Goal: Information Seeking & Learning: Learn about a topic

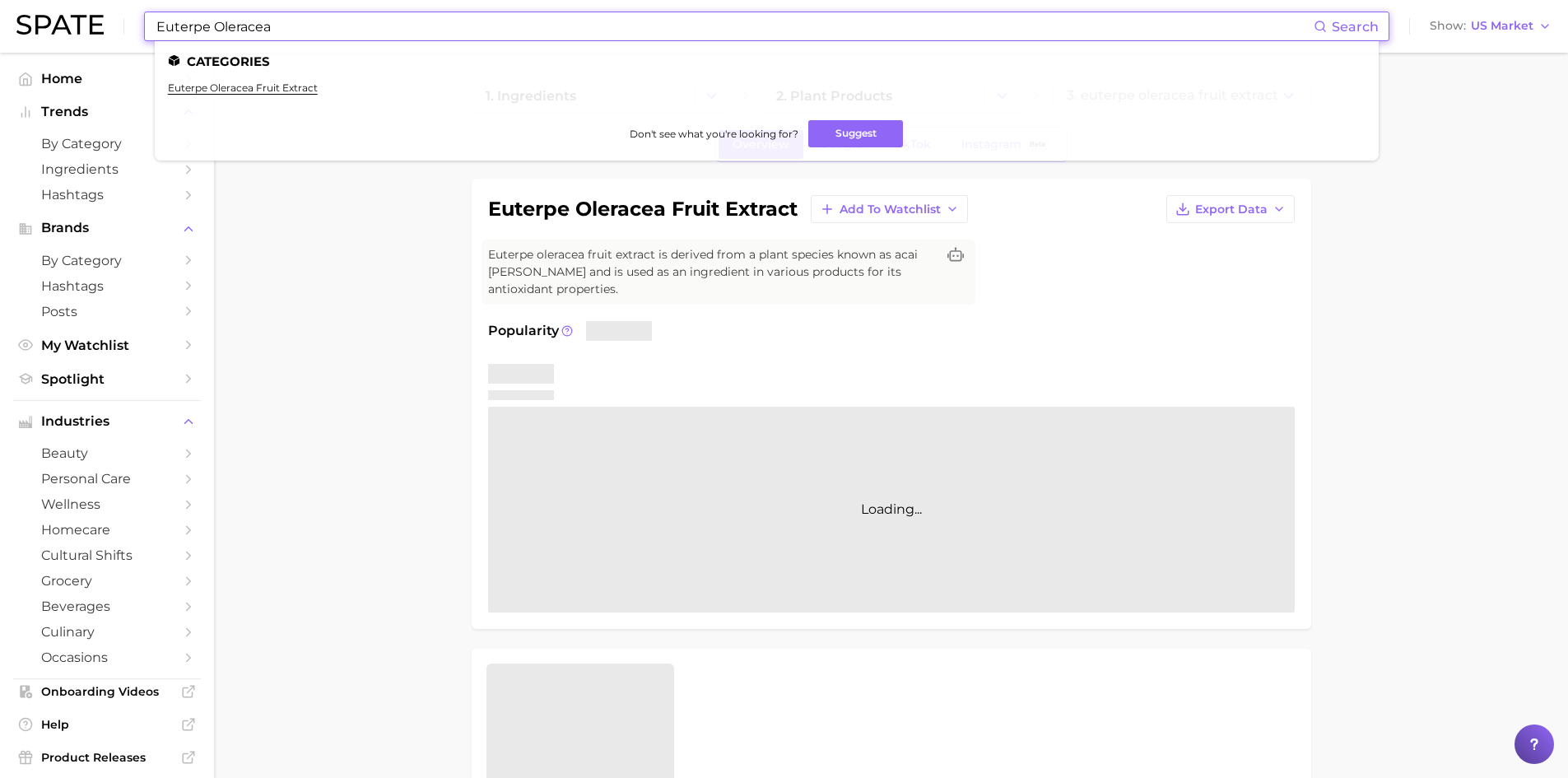
click at [240, 28] on input "Euterpe Oleracea" at bounding box center [734, 26] width 1159 height 28
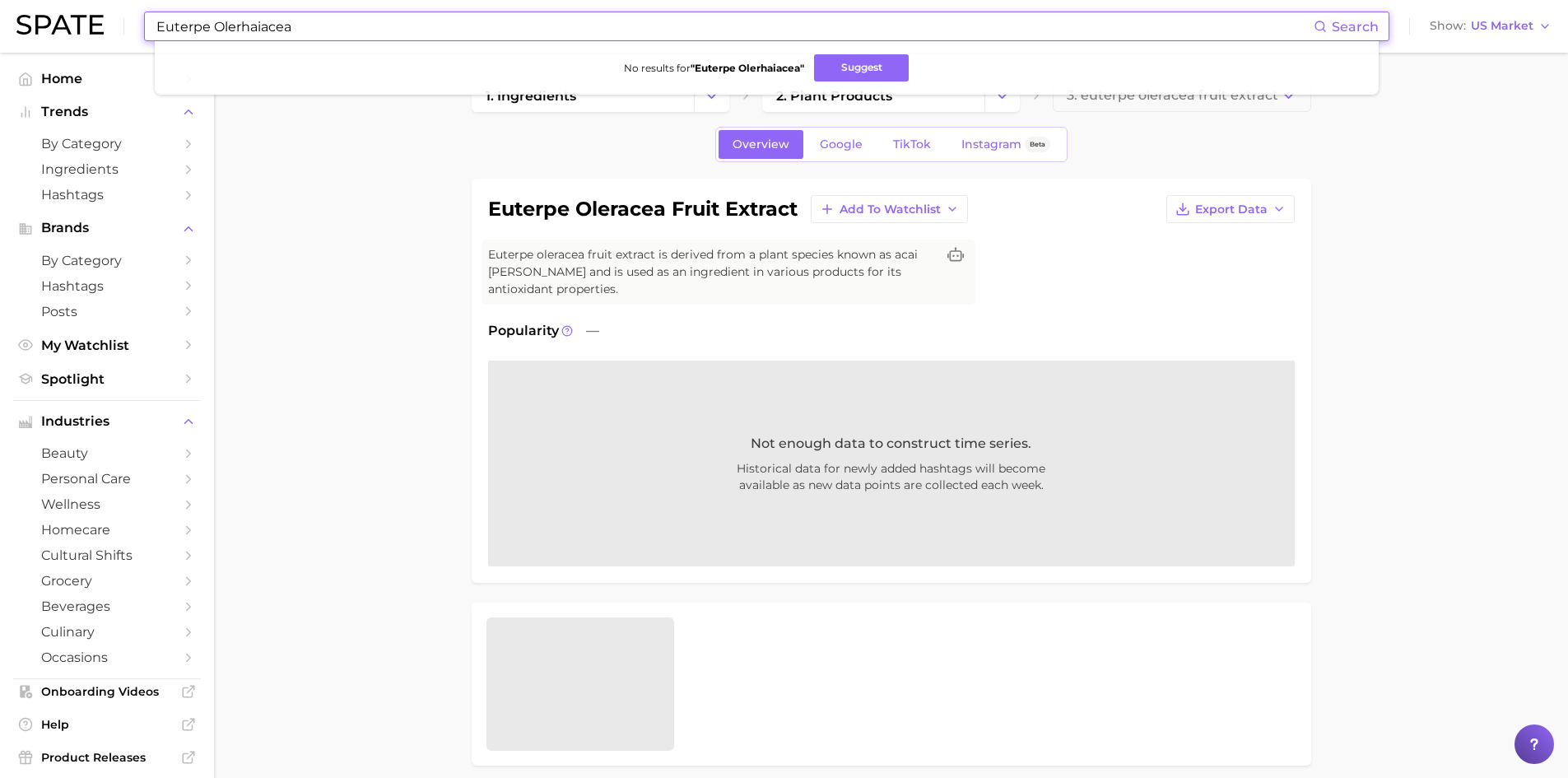
drag, startPoint x: 345, startPoint y: 34, endPoint x: 110, endPoint y: -4, distance: 238.1
click at [110, 0] on html "Euterpe Olerhaiacea Search No results for " Euterpe Olerhaiacea " Suggest Show …" at bounding box center [784, 389] width 1568 height 778
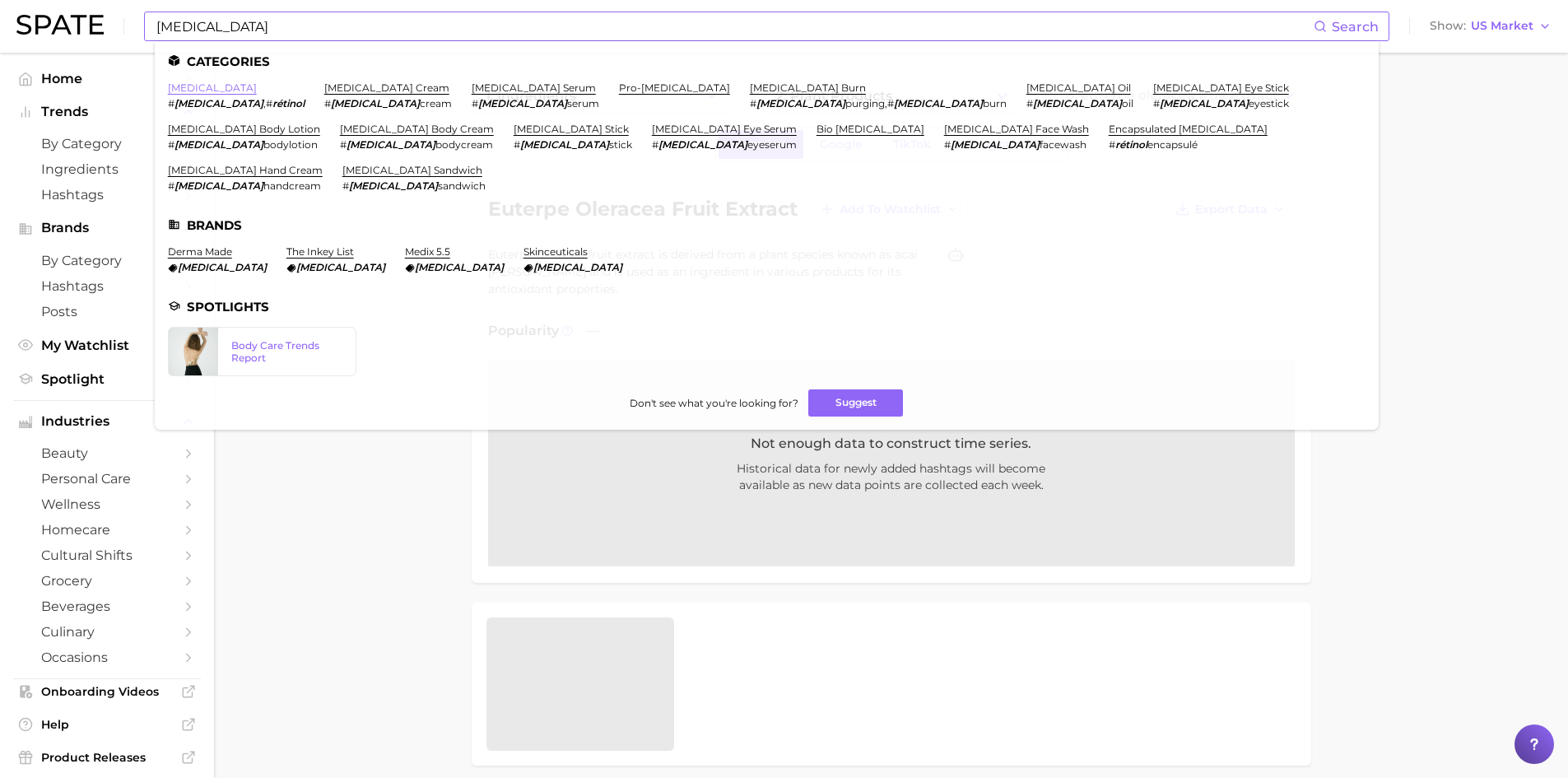
click at [186, 84] on link "[MEDICAL_DATA]" at bounding box center [213, 87] width 89 height 12
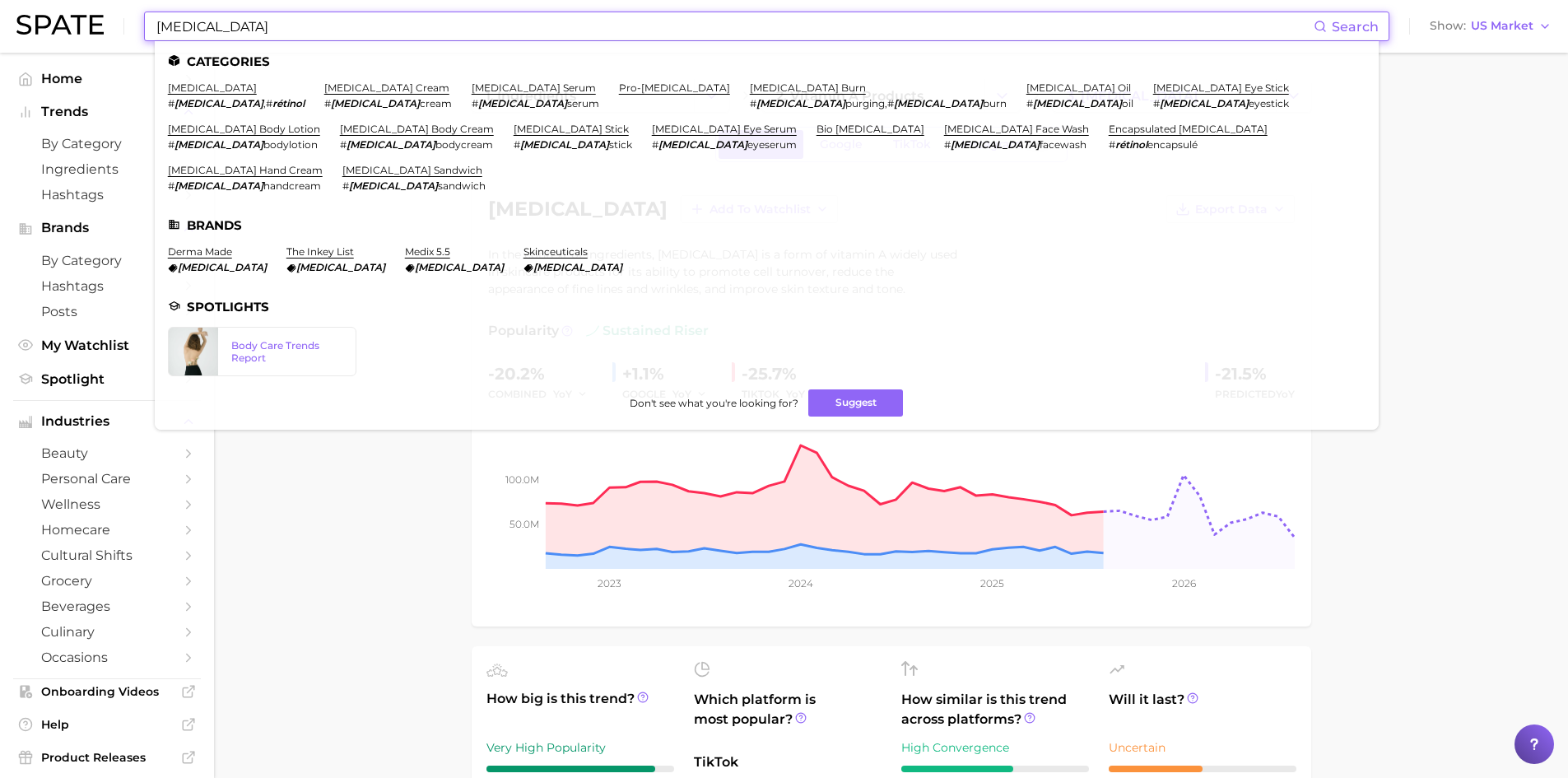
drag, startPoint x: 211, startPoint y: 31, endPoint x: 110, endPoint y: 20, distance: 101.6
click at [110, 20] on div "[MEDICAL_DATA] Search Categories [MEDICAL_DATA] # [MEDICAL_DATA] , # rétinol [M…" at bounding box center [784, 26] width 1536 height 53
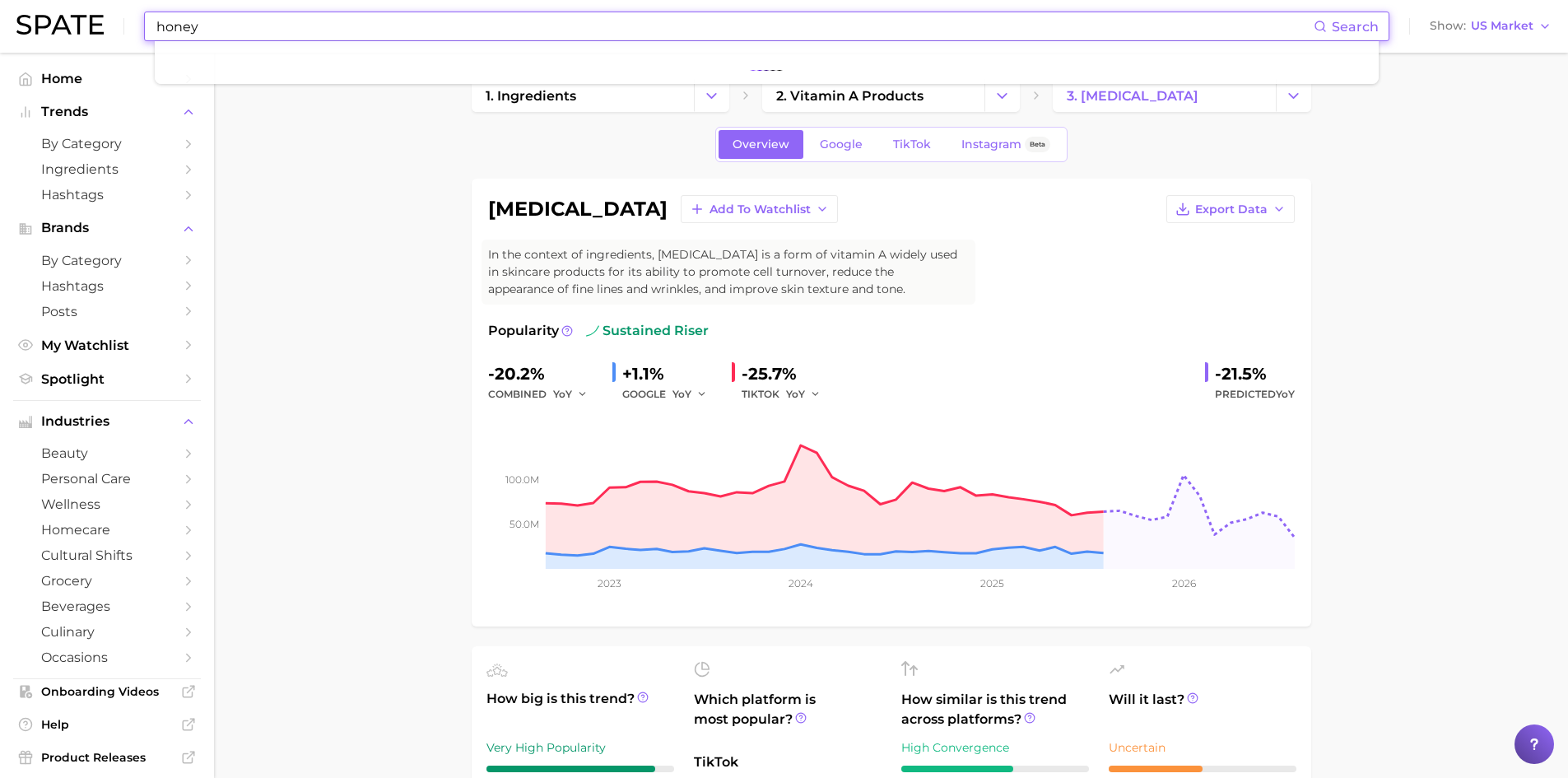
type input "honey"
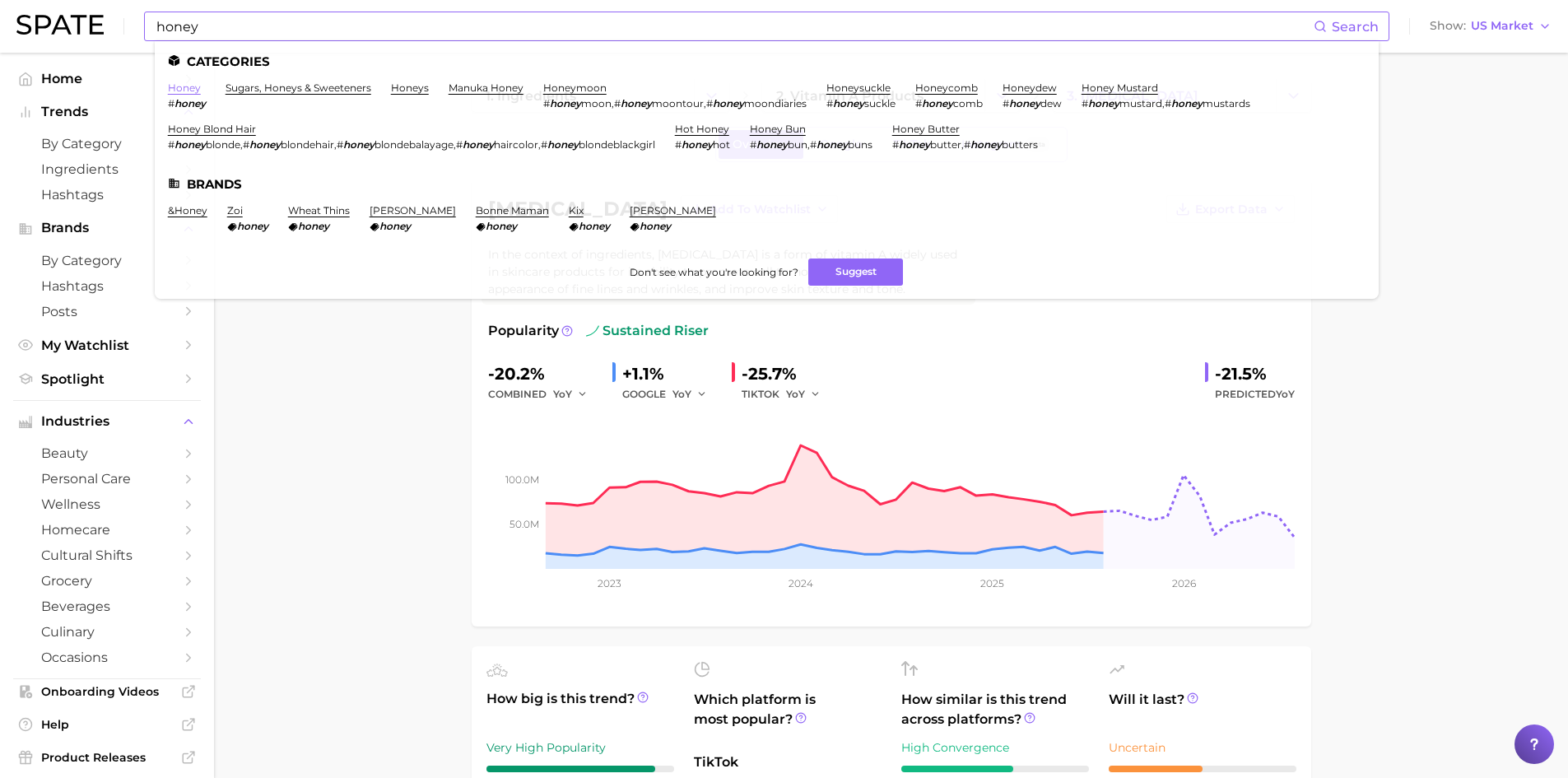
click at [180, 84] on link "honey" at bounding box center [184, 87] width 32 height 12
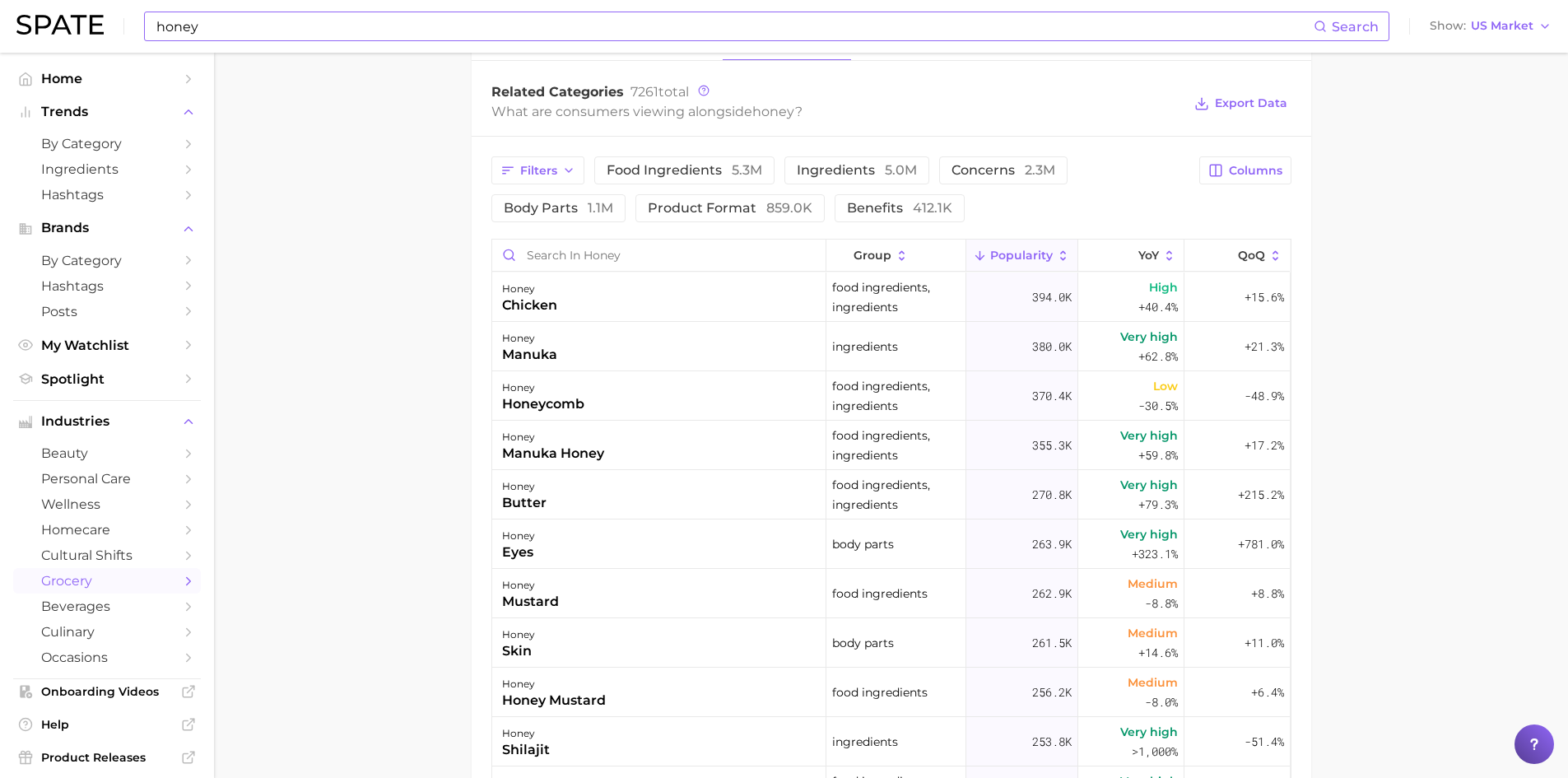
scroll to position [905, 0]
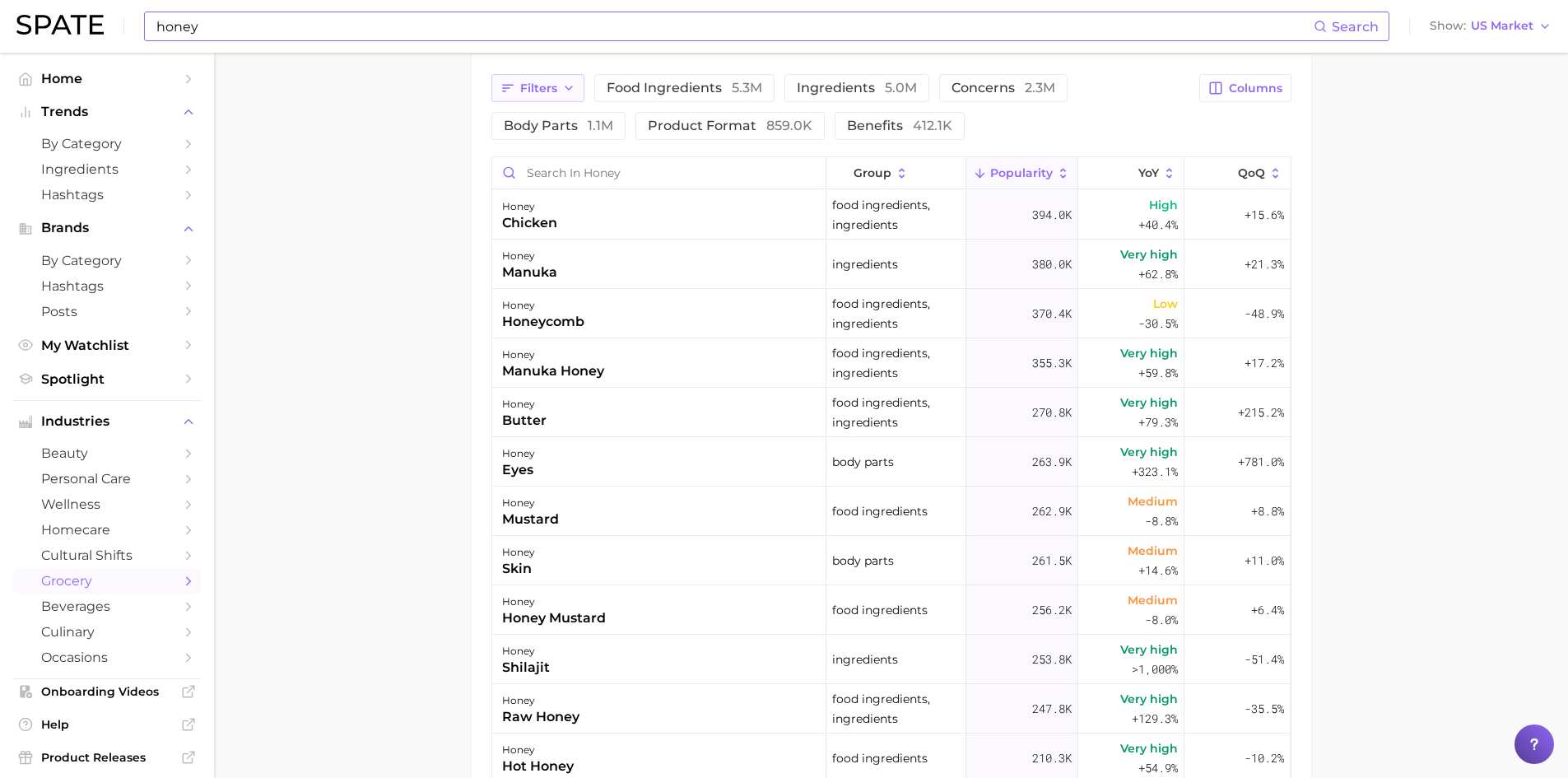
click at [563, 97] on button "Filters" at bounding box center [538, 88] width 93 height 28
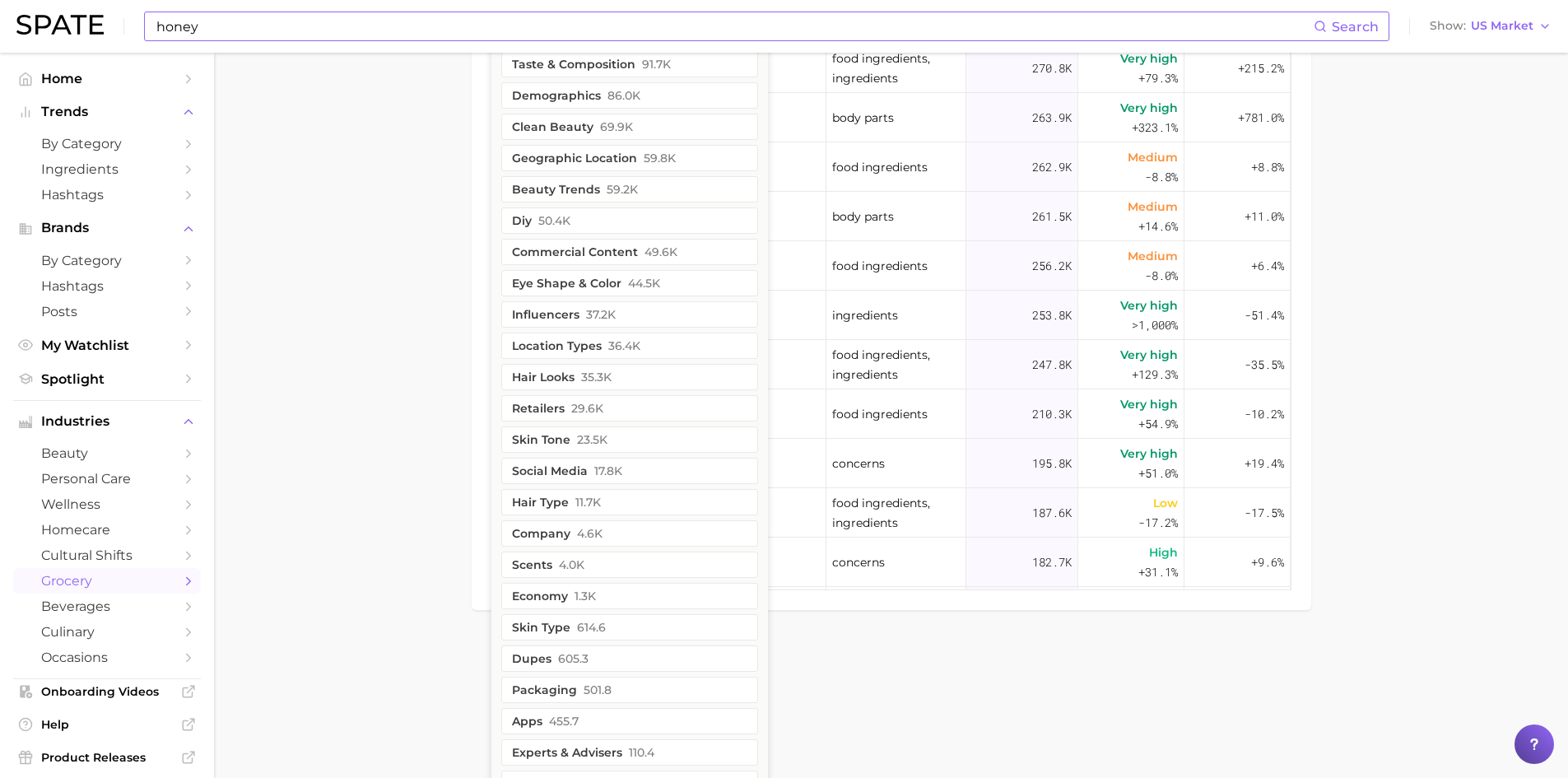
scroll to position [1278, 0]
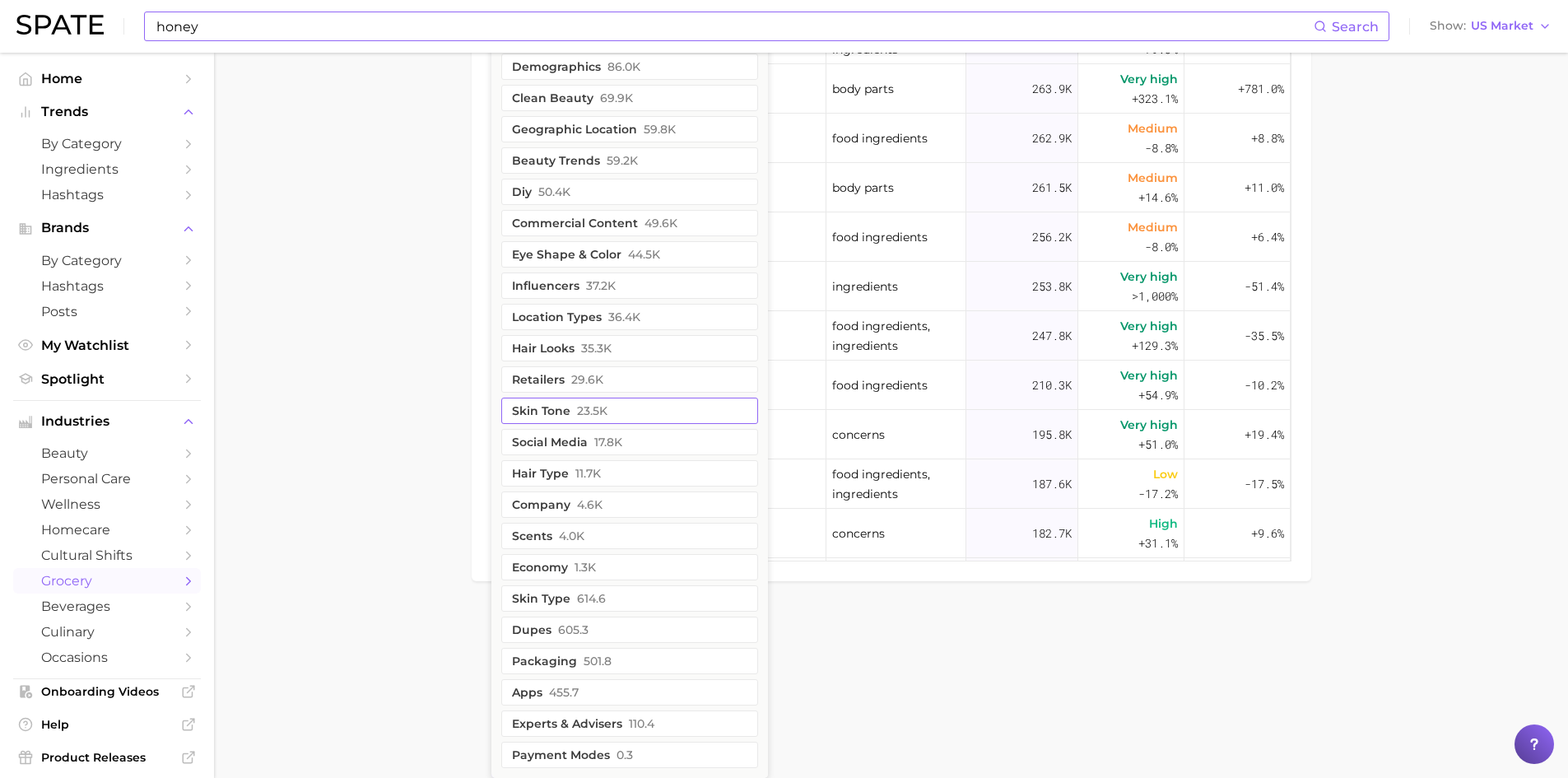
click at [525, 408] on button "skin tone 23.5k" at bounding box center [629, 410] width 257 height 26
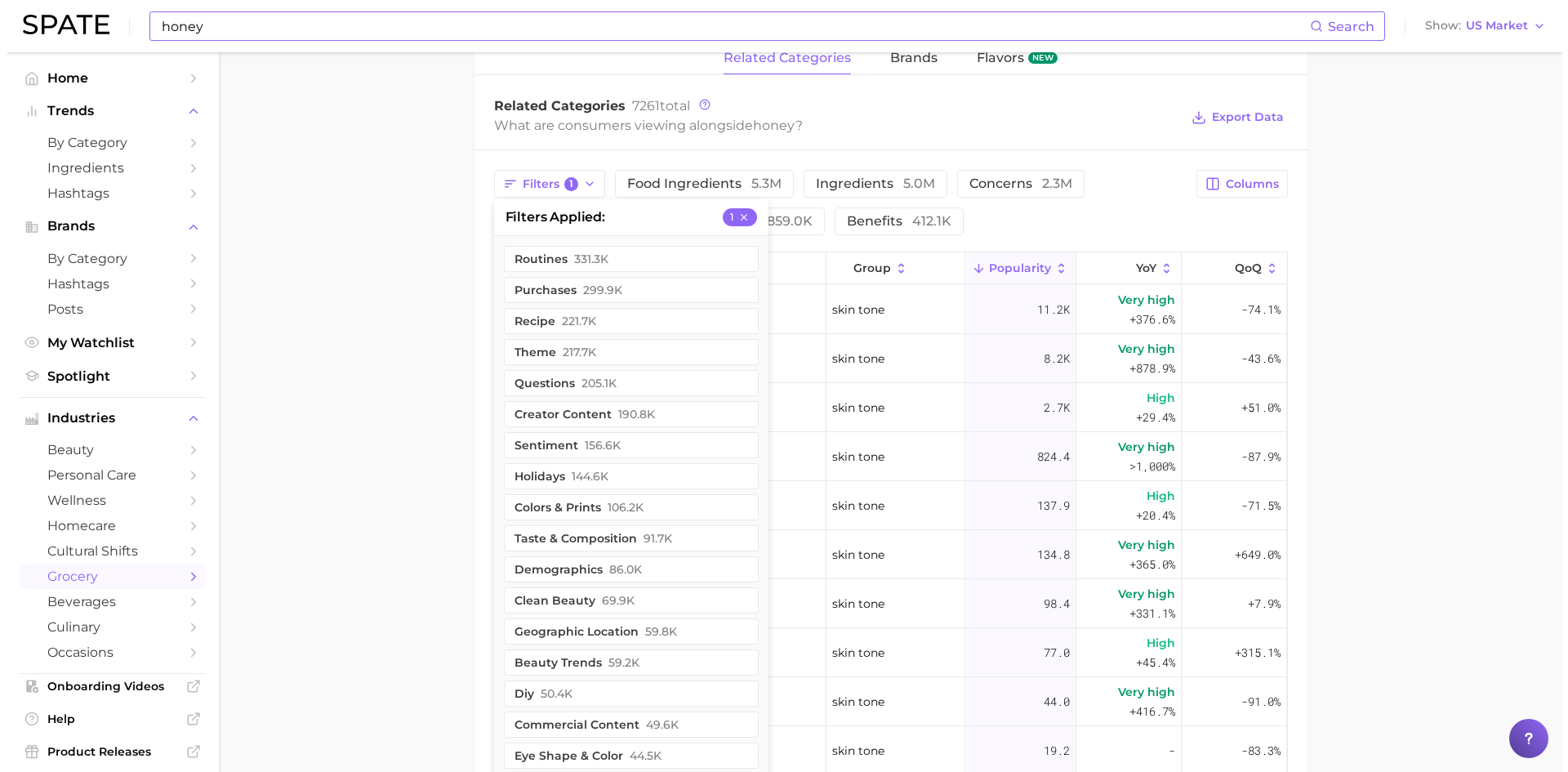
scroll to position [815, 0]
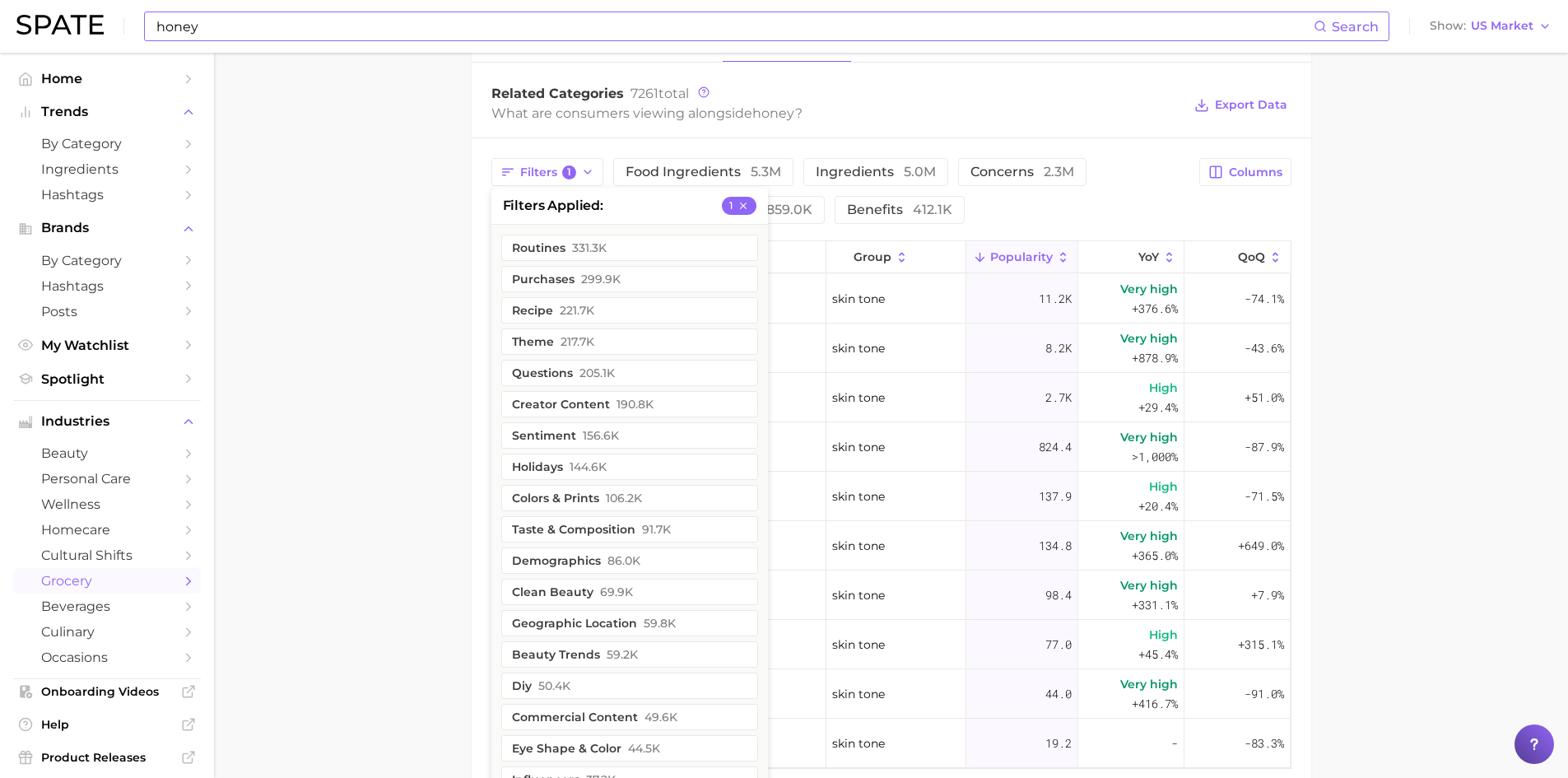
click at [399, 283] on main "1. pantry & dry goods 2. sugars, honeys & sweeteners 3. honeys 4. honey Overvie…" at bounding box center [891, 51] width 1354 height 1640
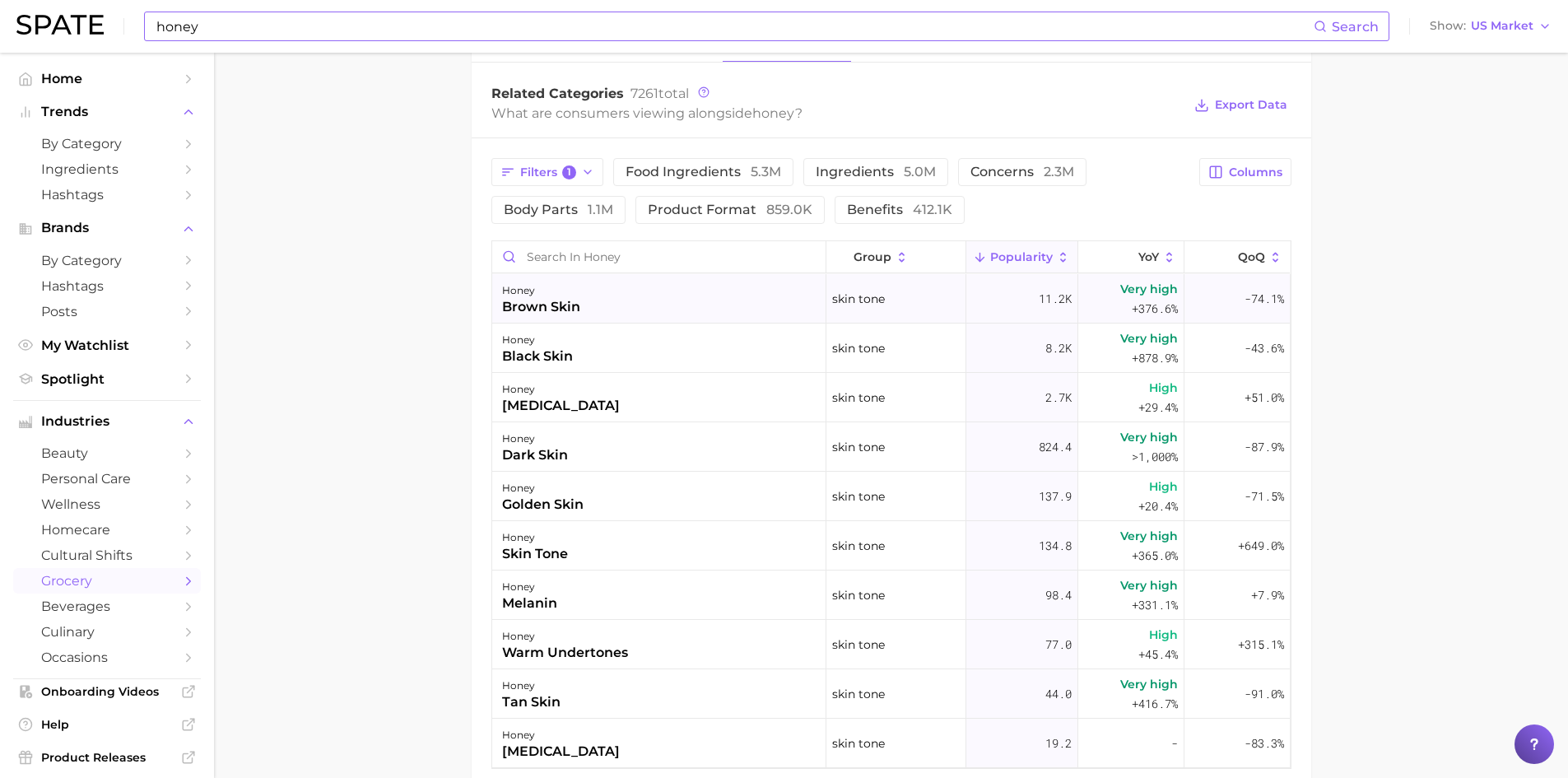
click at [544, 305] on div "brown skin" at bounding box center [541, 306] width 78 height 19
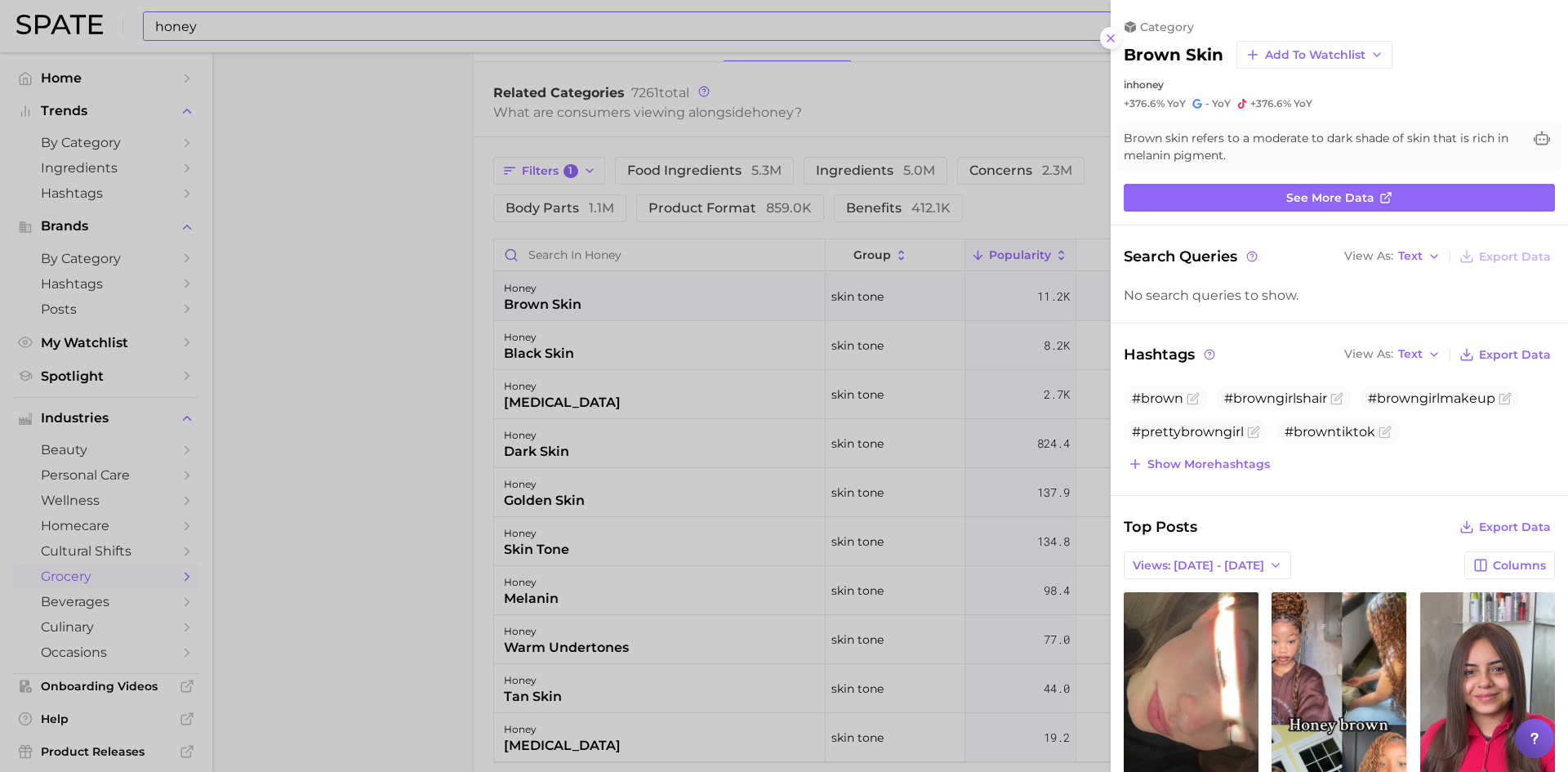
scroll to position [0, 0]
click at [1115, 41] on icon at bounding box center [1111, 39] width 13 height 13
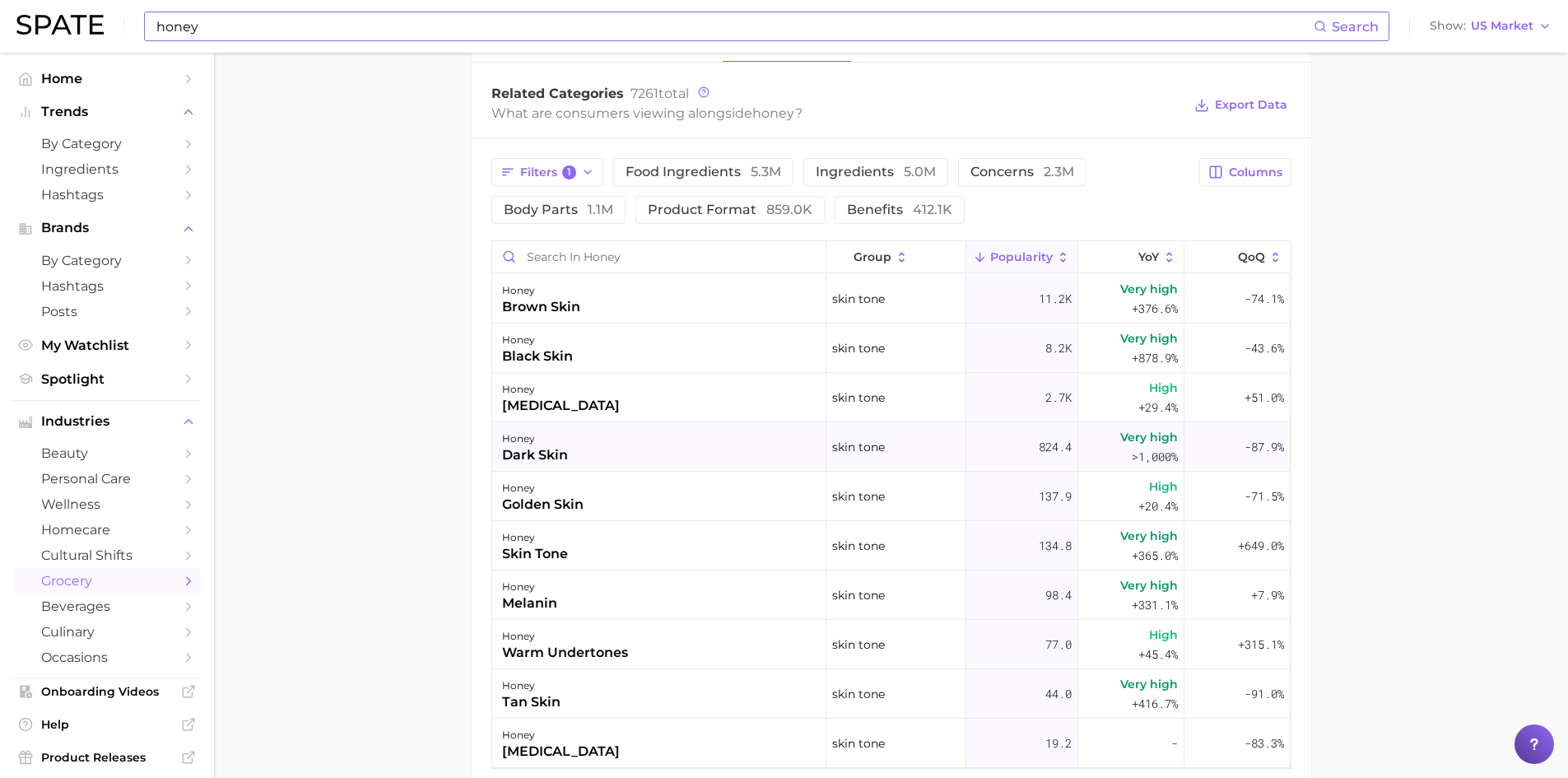
click at [512, 454] on div "dark skin" at bounding box center [535, 455] width 66 height 19
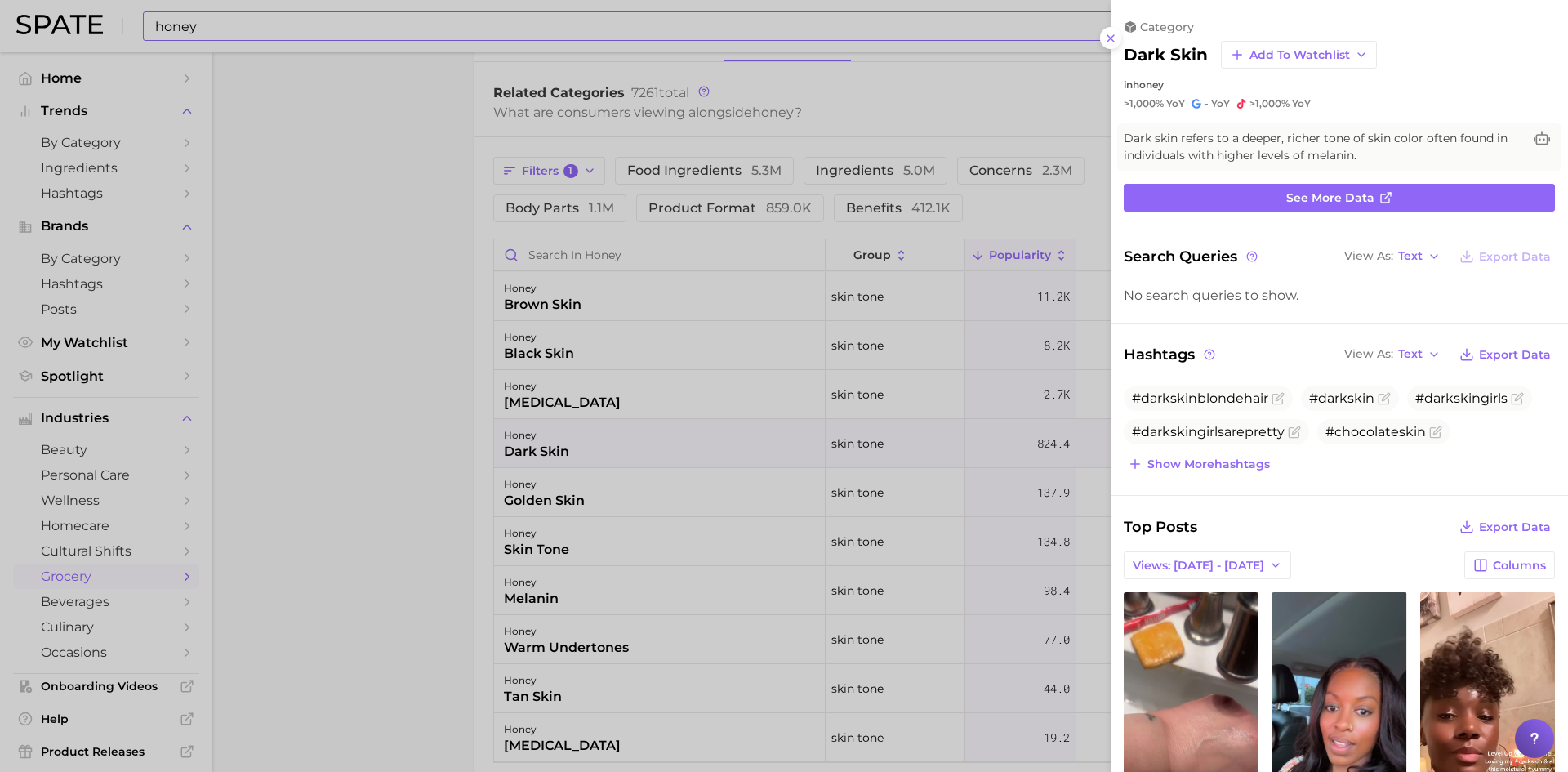
click at [436, 422] on div at bounding box center [784, 386] width 1568 height 772
